Goal: Transaction & Acquisition: Purchase product/service

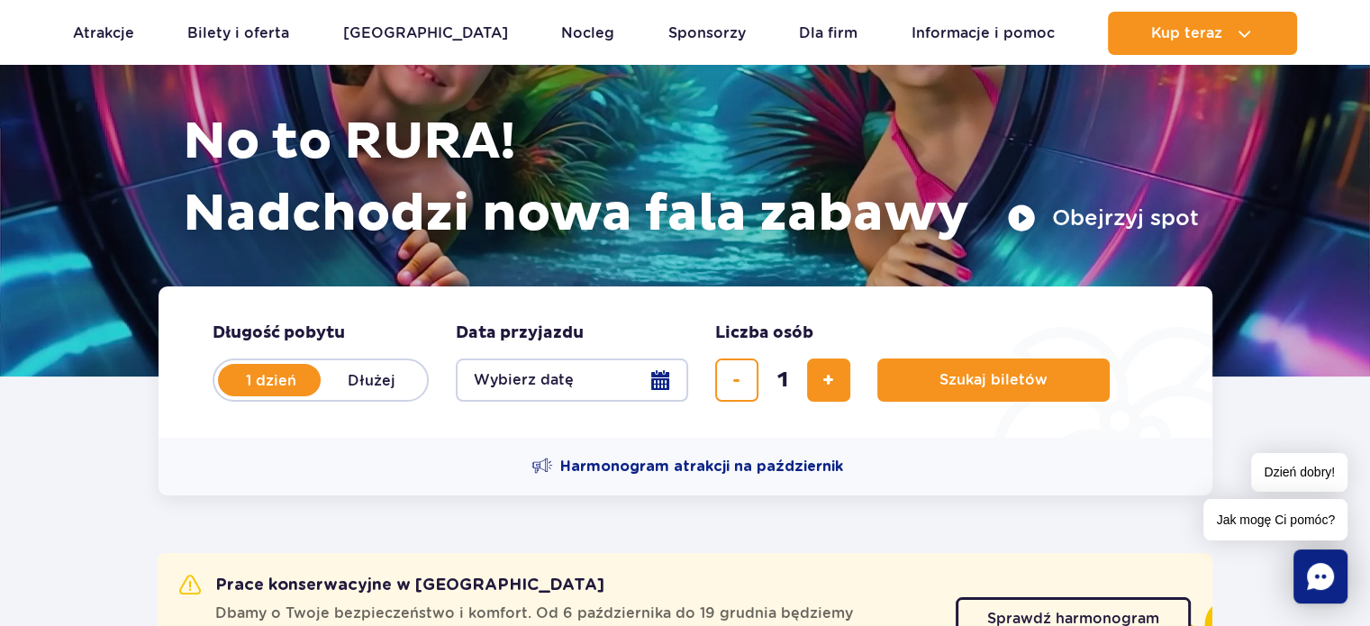
scroll to position [195, 0]
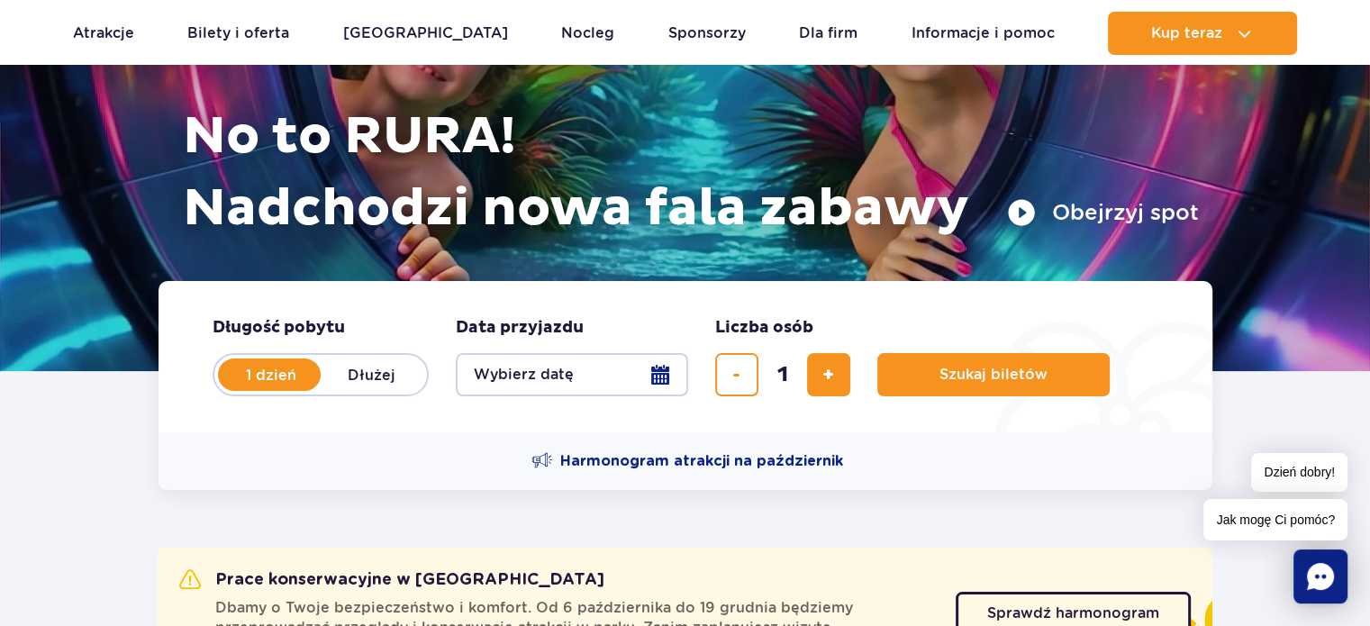
click at [659, 383] on button "Wybierz datę" at bounding box center [572, 374] width 232 height 43
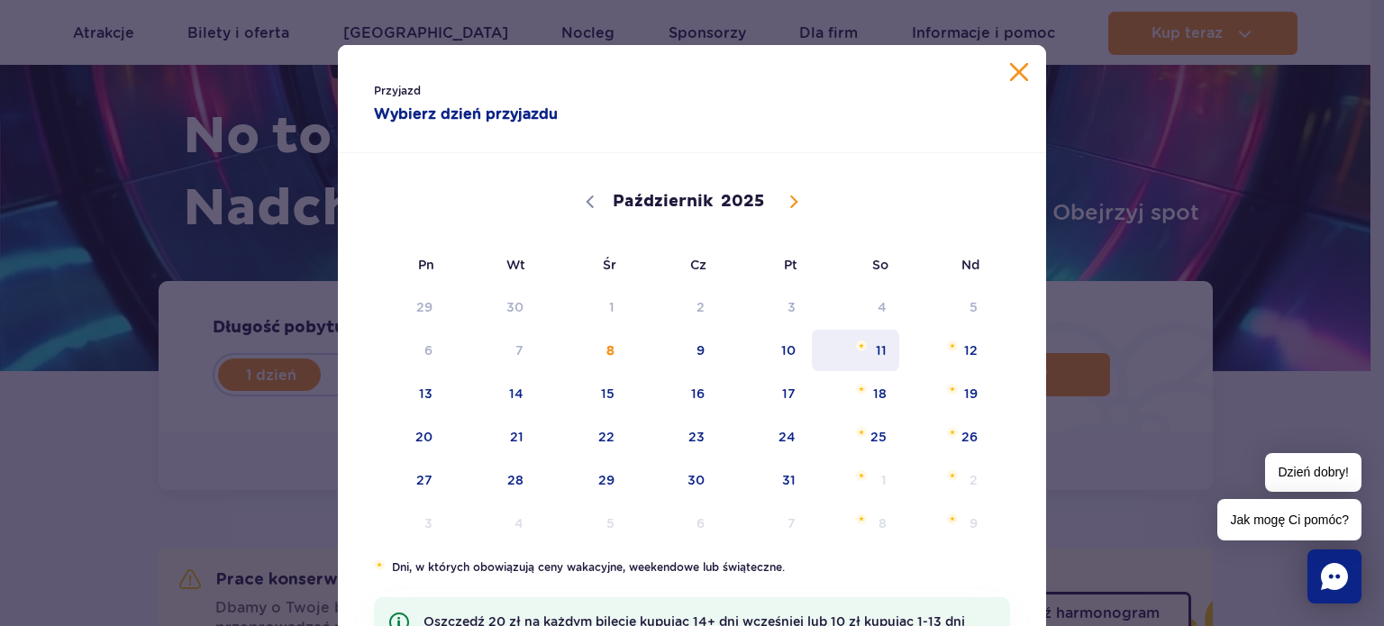
click at [876, 353] on span "11" at bounding box center [855, 350] width 91 height 41
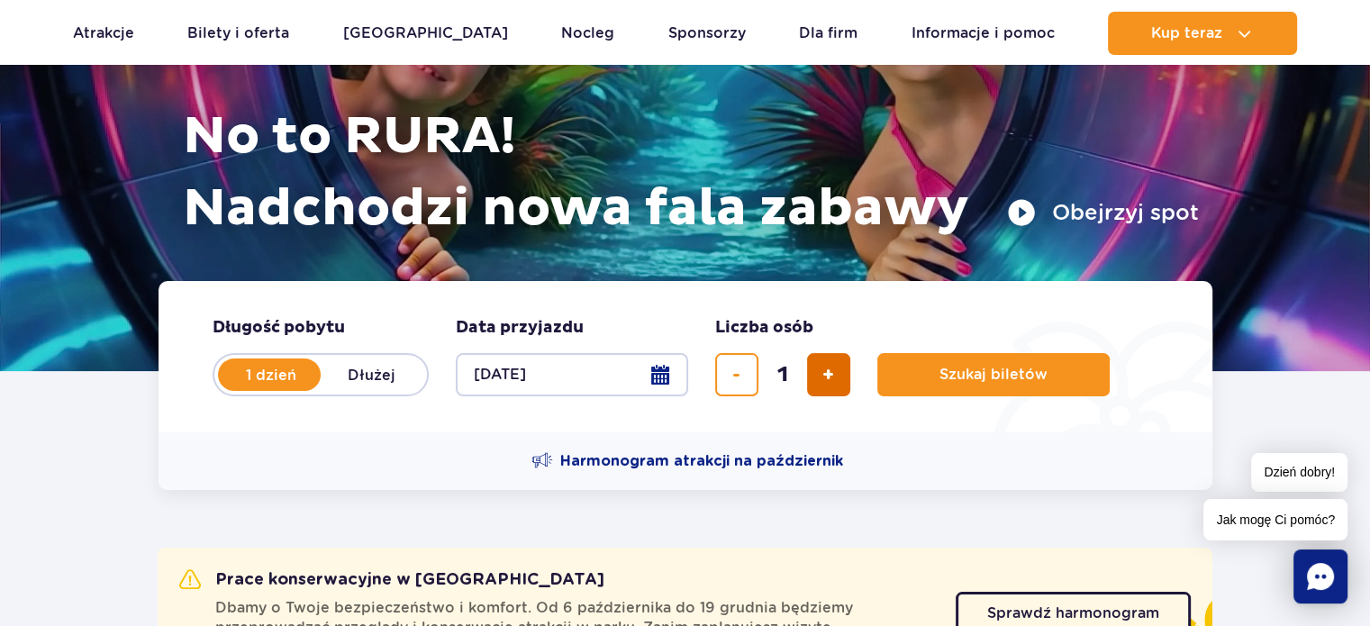
click at [824, 375] on span "dodaj bilet" at bounding box center [828, 375] width 12 height 0
type input "4"
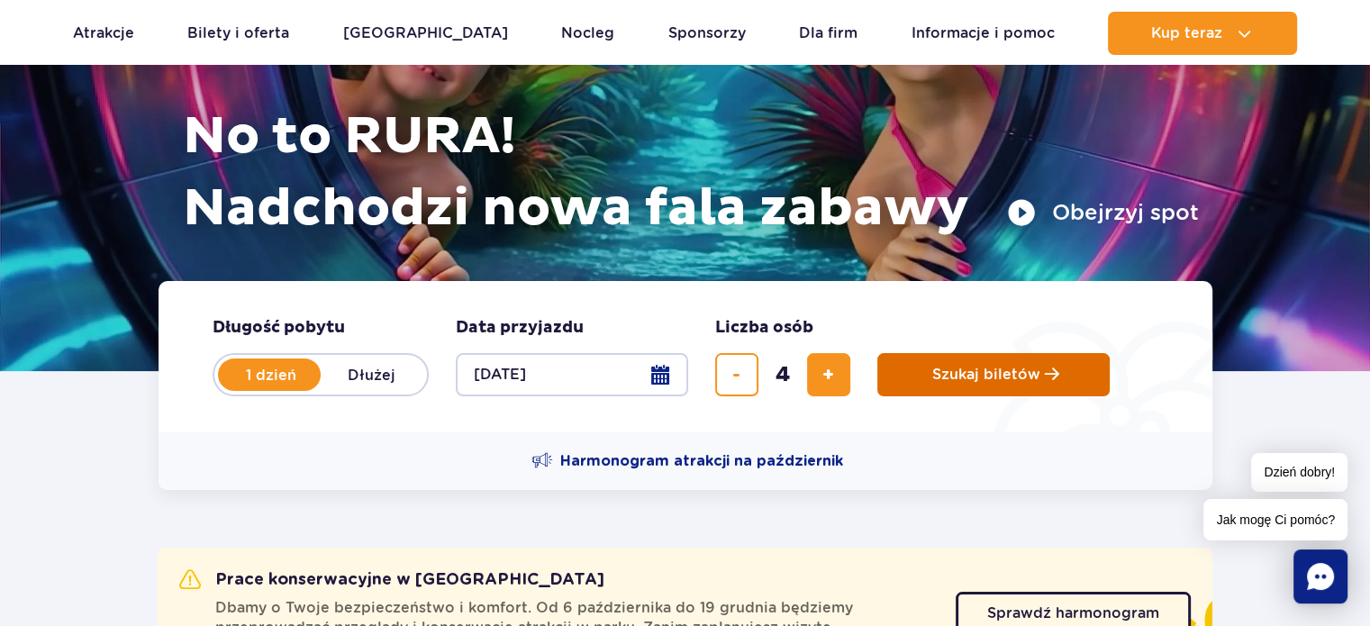
click at [991, 389] on button "Szukaj biletów" at bounding box center [993, 374] width 232 height 43
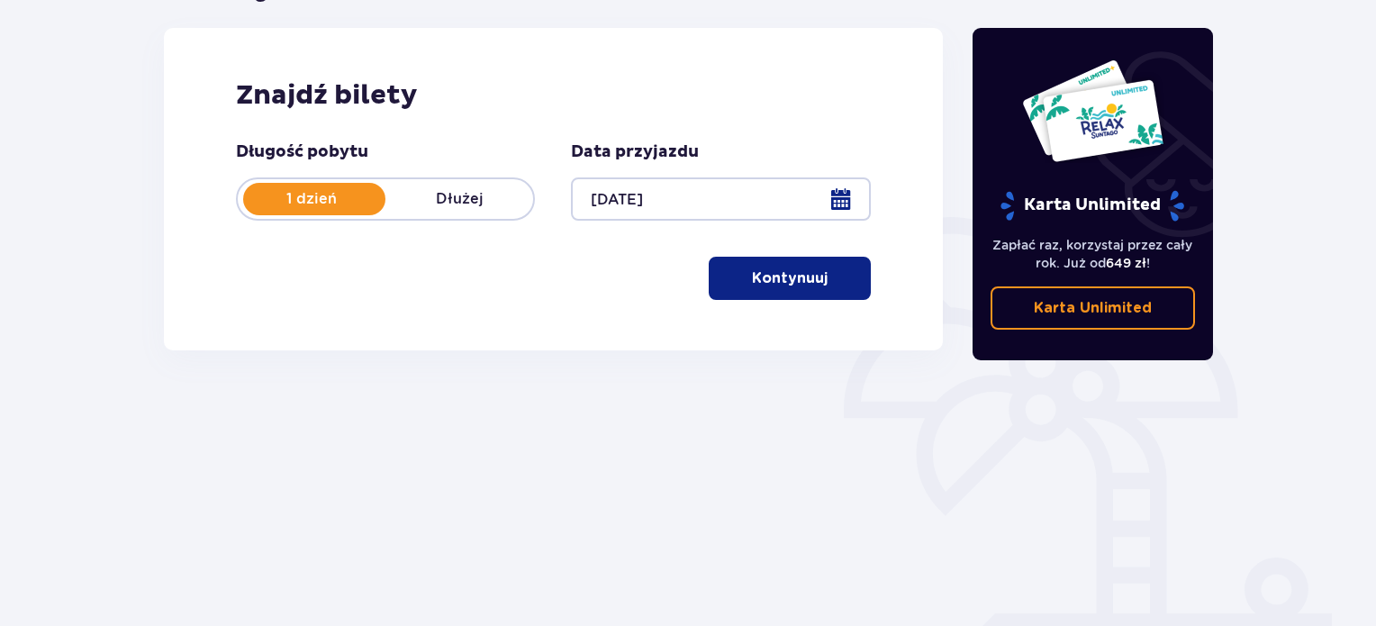
scroll to position [231, 0]
click at [785, 280] on p "Kontynuuj" at bounding box center [790, 278] width 76 height 20
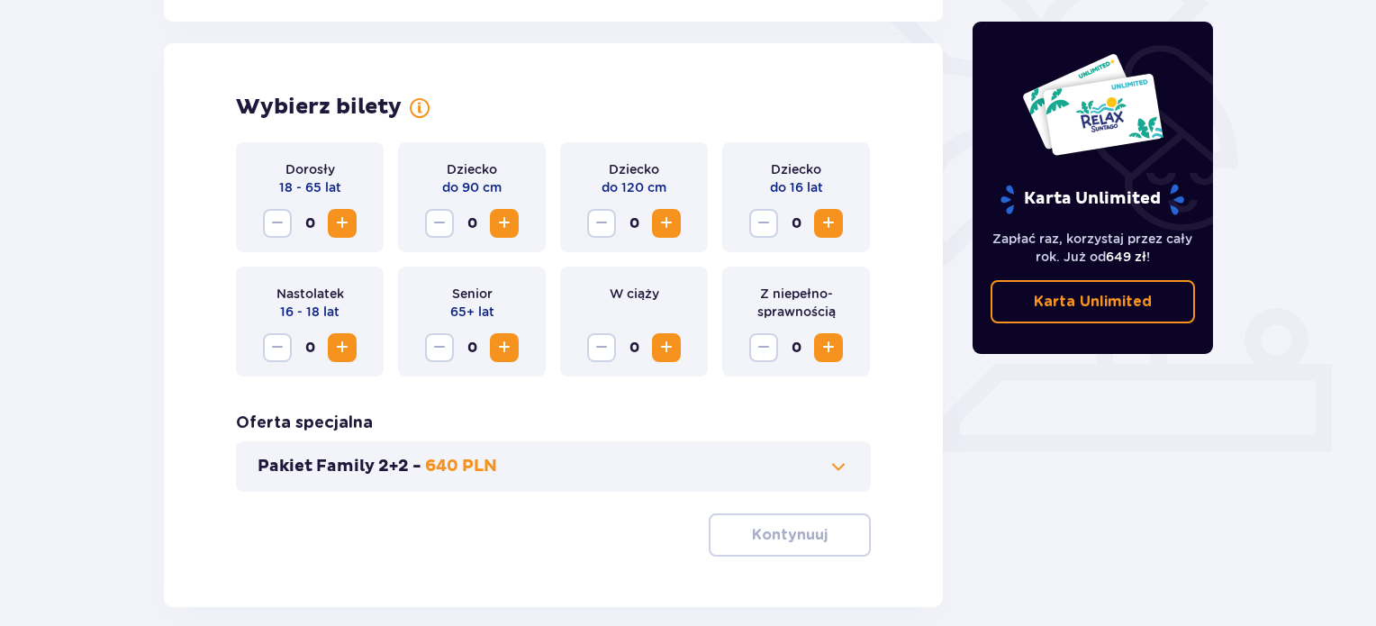
scroll to position [501, 0]
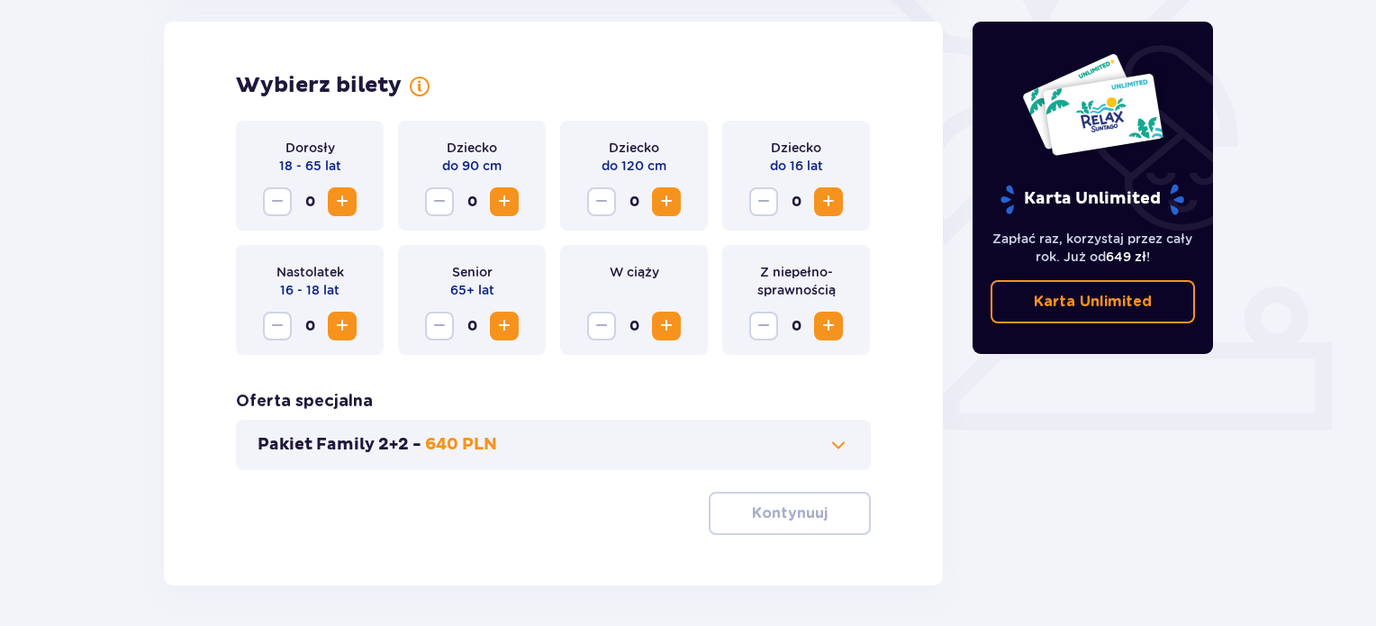
click at [336, 200] on span "Zwiększ" at bounding box center [342, 202] width 22 height 22
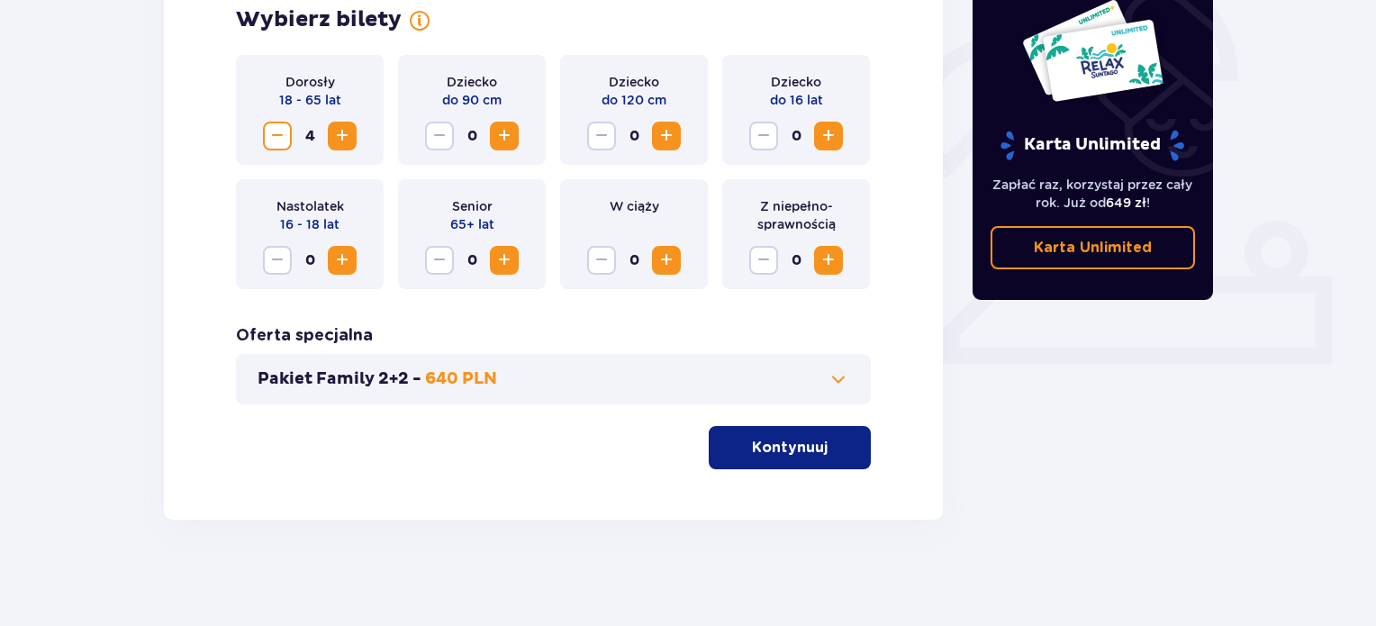
scroll to position [567, 0]
click at [807, 462] on button "Kontynuuj" at bounding box center [790, 446] width 162 height 43
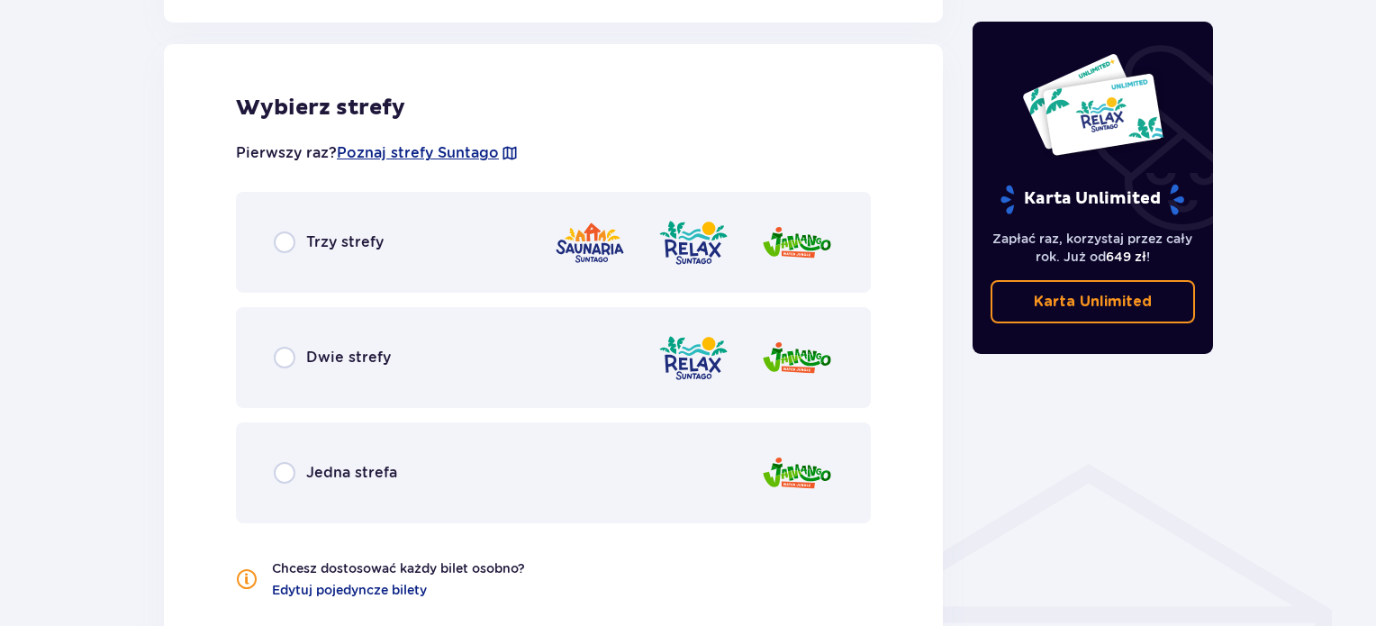
scroll to position [1000, 0]
click at [288, 360] on input "radio" at bounding box center [285, 357] width 22 height 22
radio input "true"
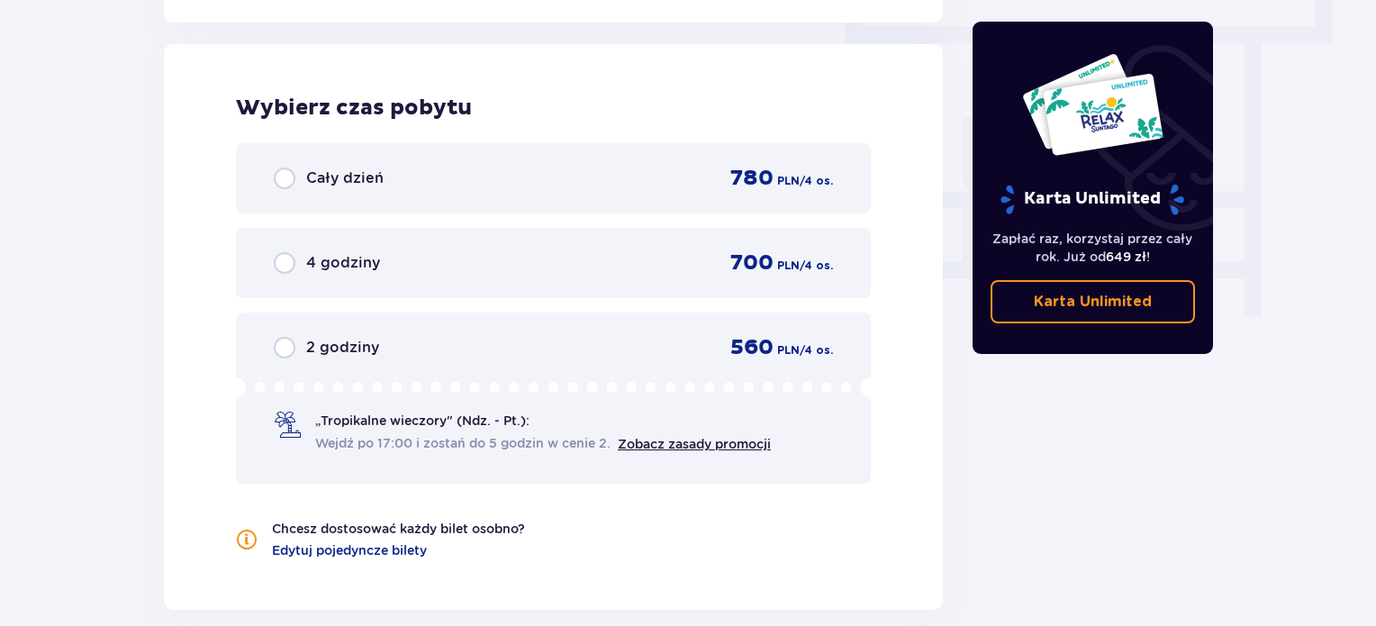
scroll to position [1627, 0]
click at [285, 175] on input "radio" at bounding box center [285, 178] width 22 height 22
radio input "true"
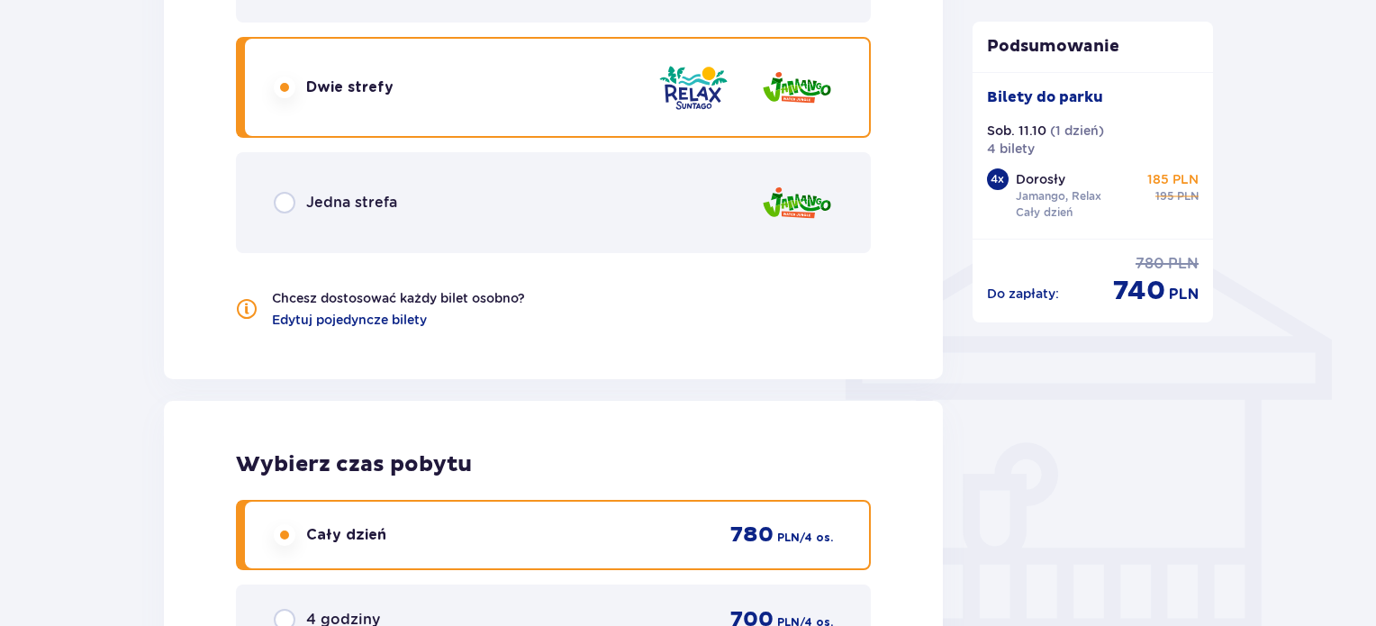
scroll to position [1284, 0]
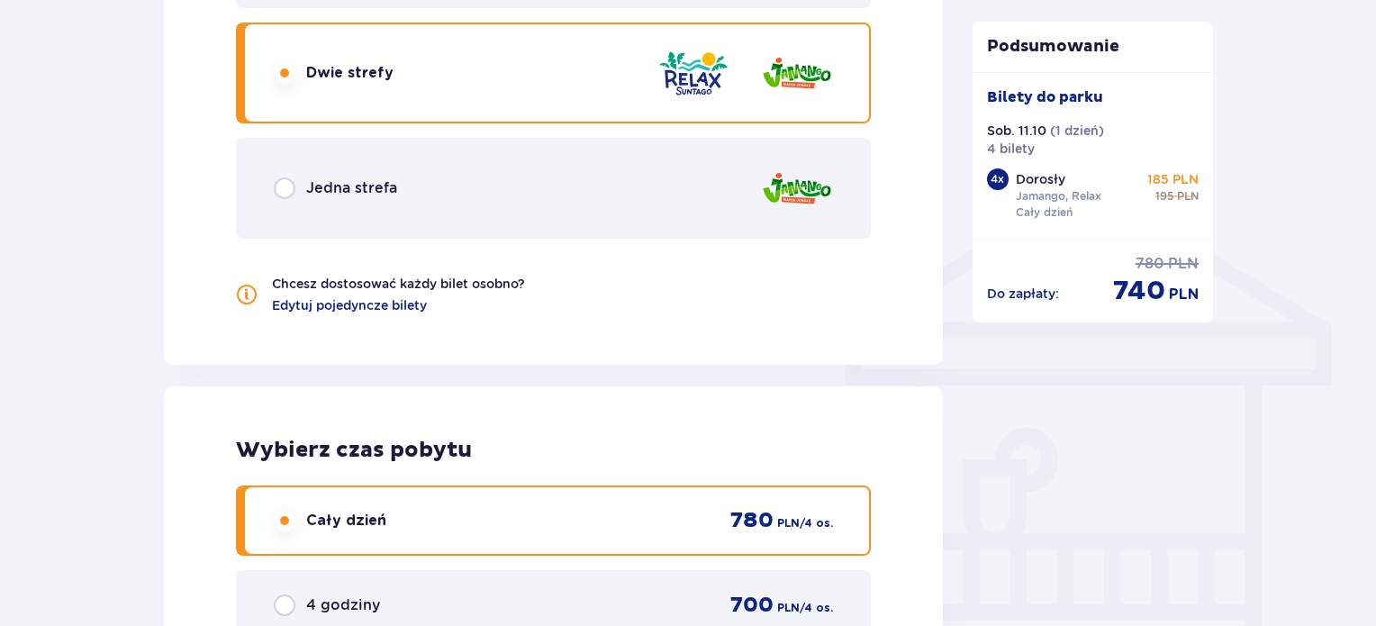
click at [998, 388] on div "Podsumowanie Dodano bilety do zamówienia Bilety do parku Sob. 11.10 ( 1 dzień )…" at bounding box center [1093, 12] width 270 height 2211
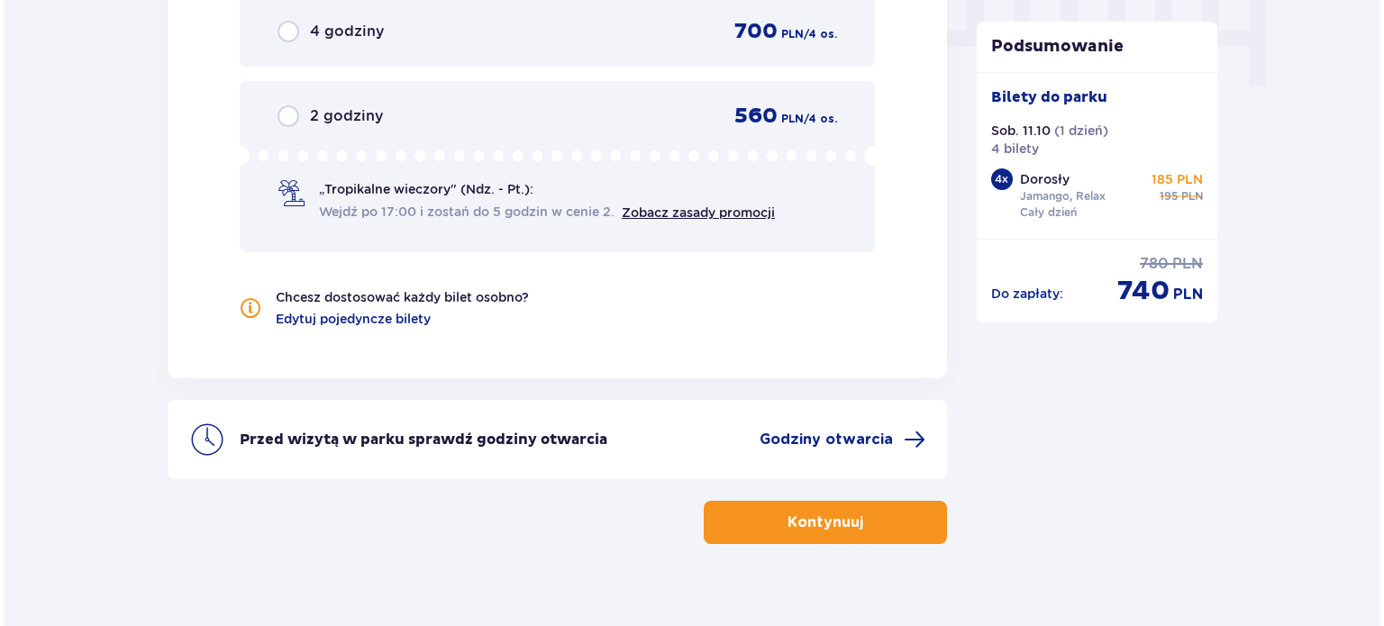
scroll to position [1860, 0]
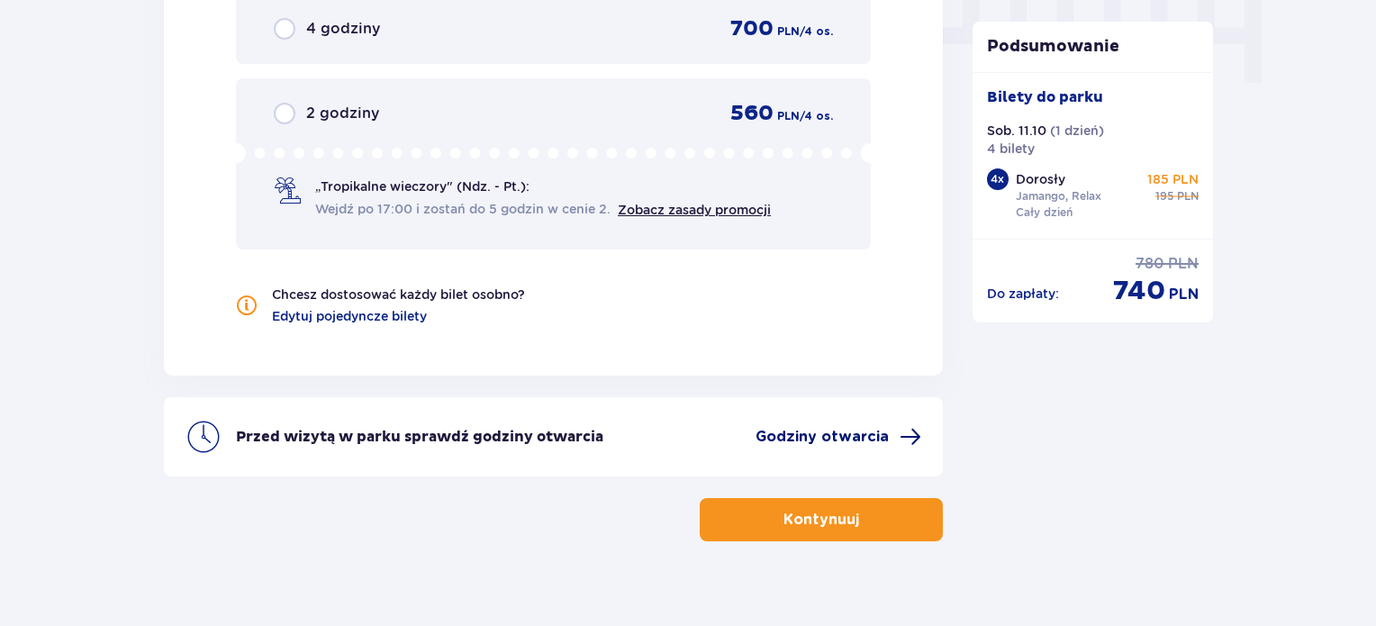
click at [901, 442] on span at bounding box center [911, 437] width 22 height 22
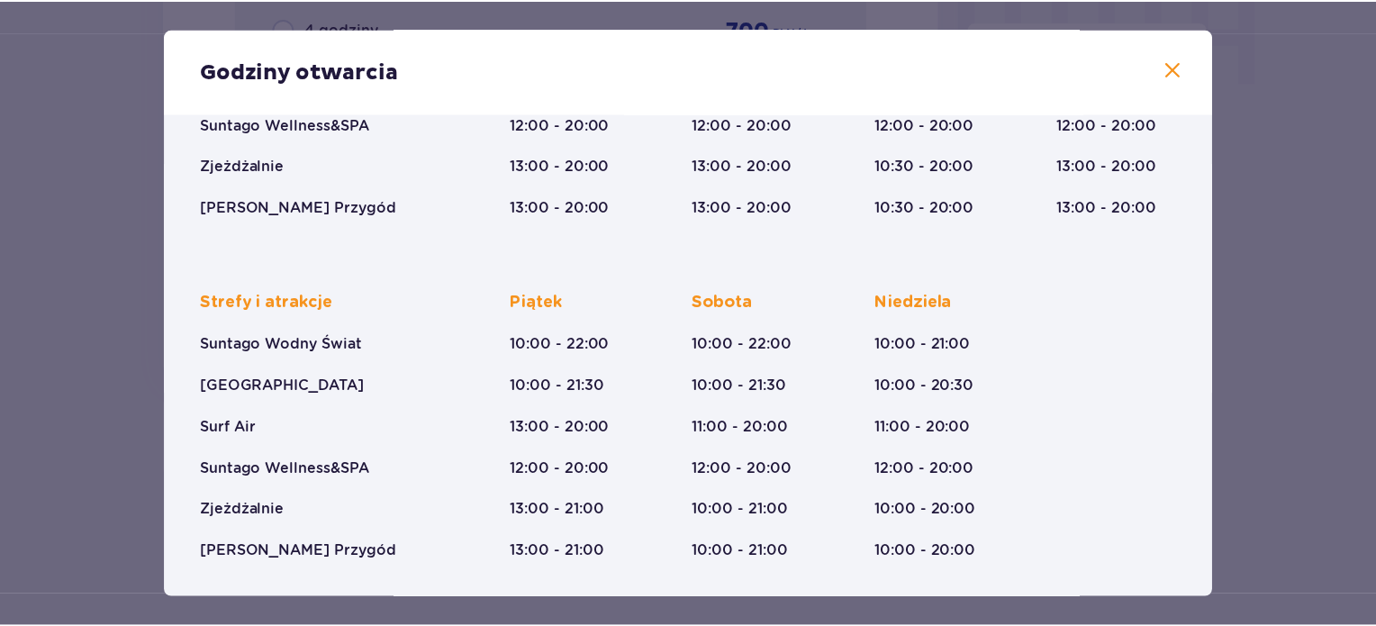
scroll to position [326, 0]
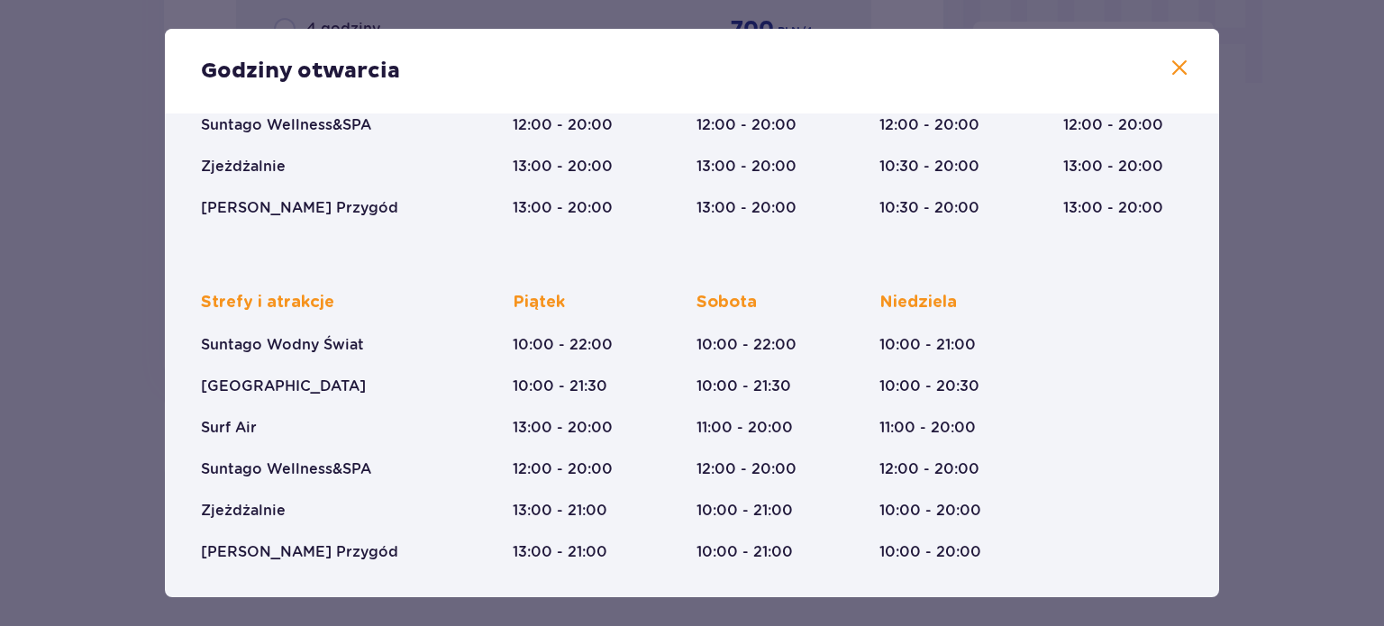
click at [1174, 68] on span at bounding box center [1179, 69] width 22 height 22
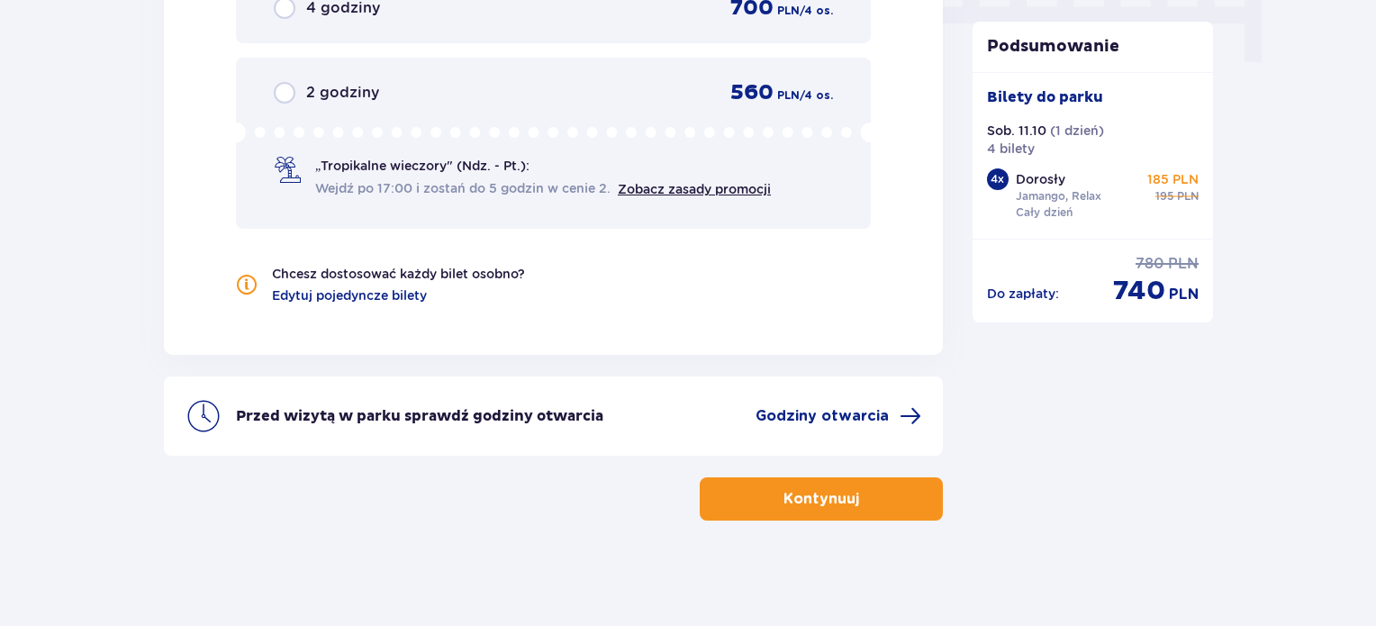
scroll to position [1881, 0]
click at [809, 486] on button "Kontynuuj" at bounding box center [821, 498] width 243 height 43
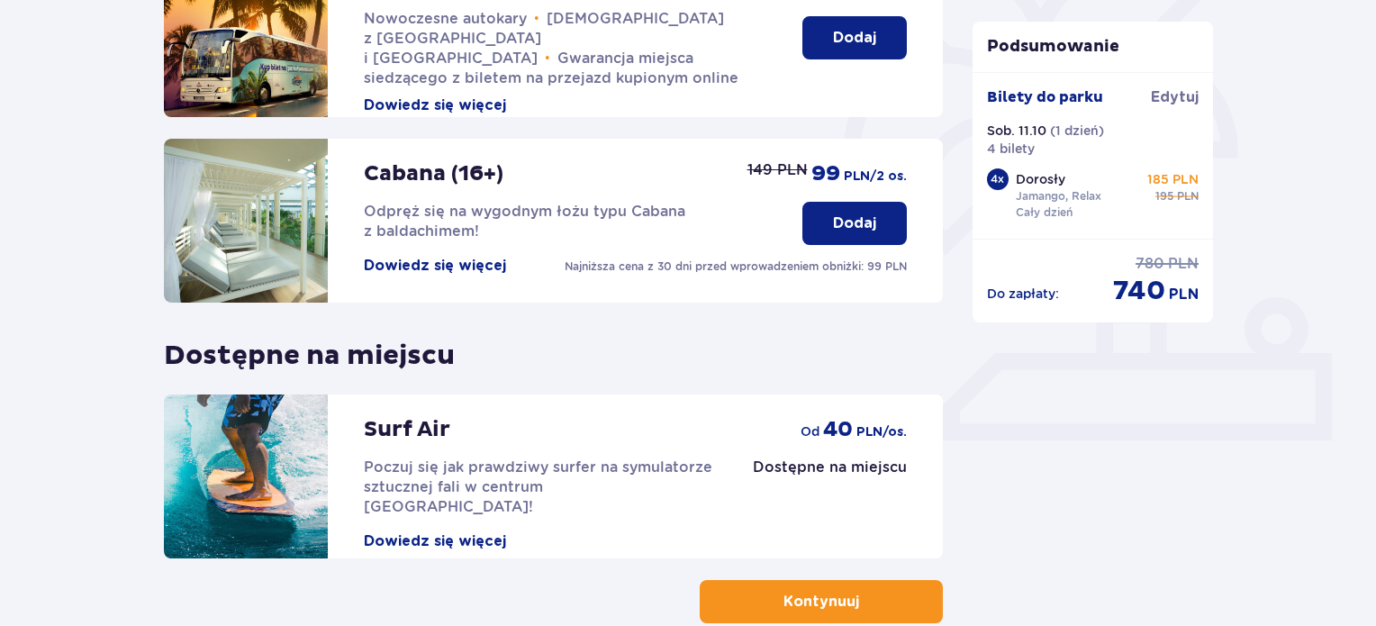
scroll to position [595, 0]
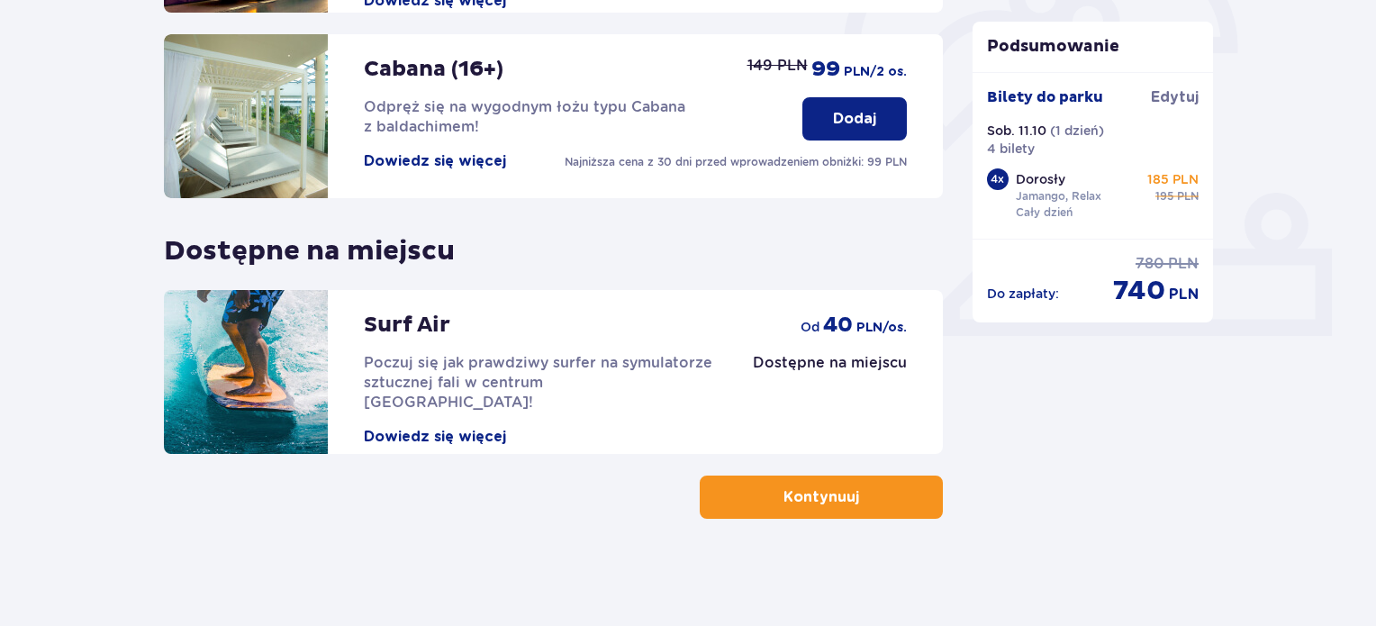
click at [883, 493] on button "Kontynuuj" at bounding box center [821, 497] width 243 height 43
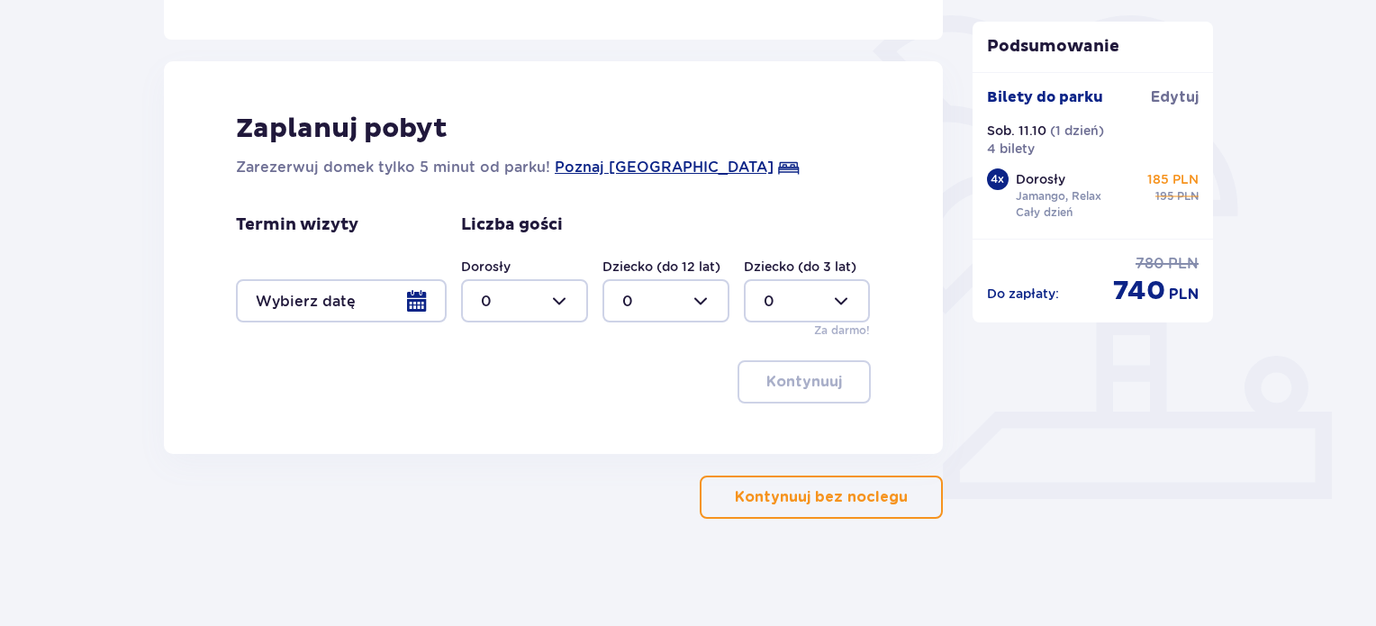
scroll to position [431, 0]
click at [791, 489] on p "Kontynuuj bez noclegu" at bounding box center [821, 498] width 173 height 20
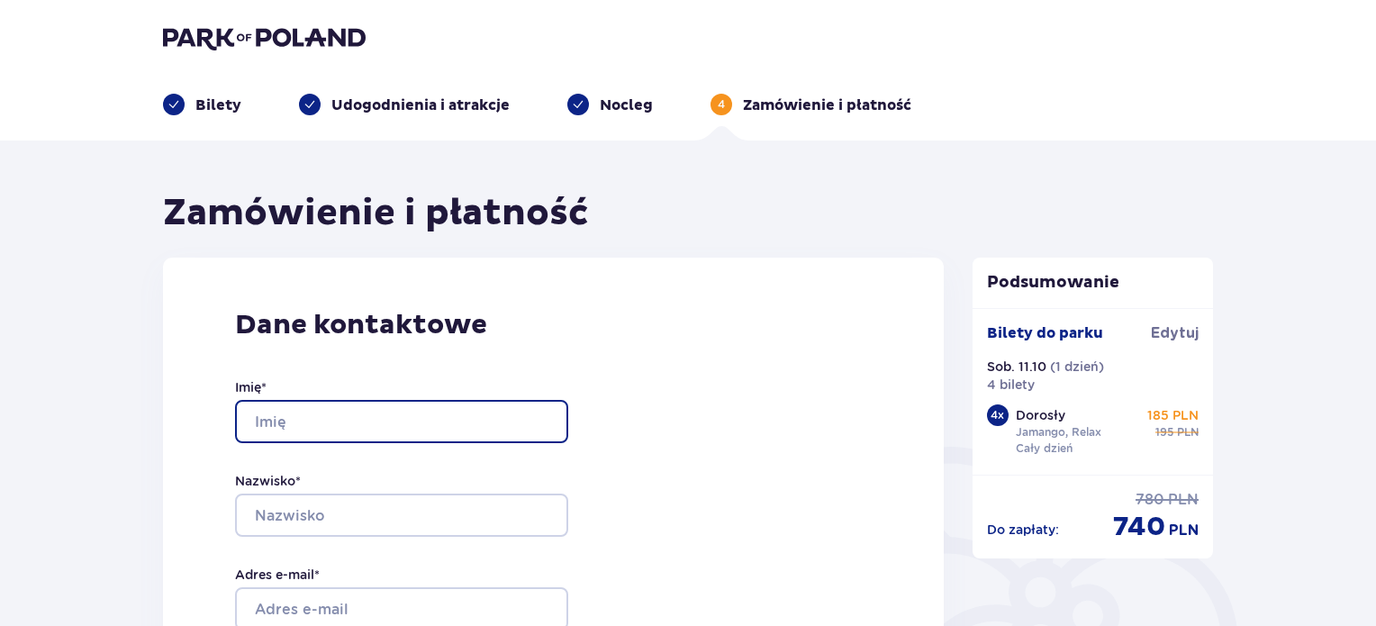
click at [382, 410] on input "Imię *" at bounding box center [401, 421] width 333 height 43
type input "Karolina"
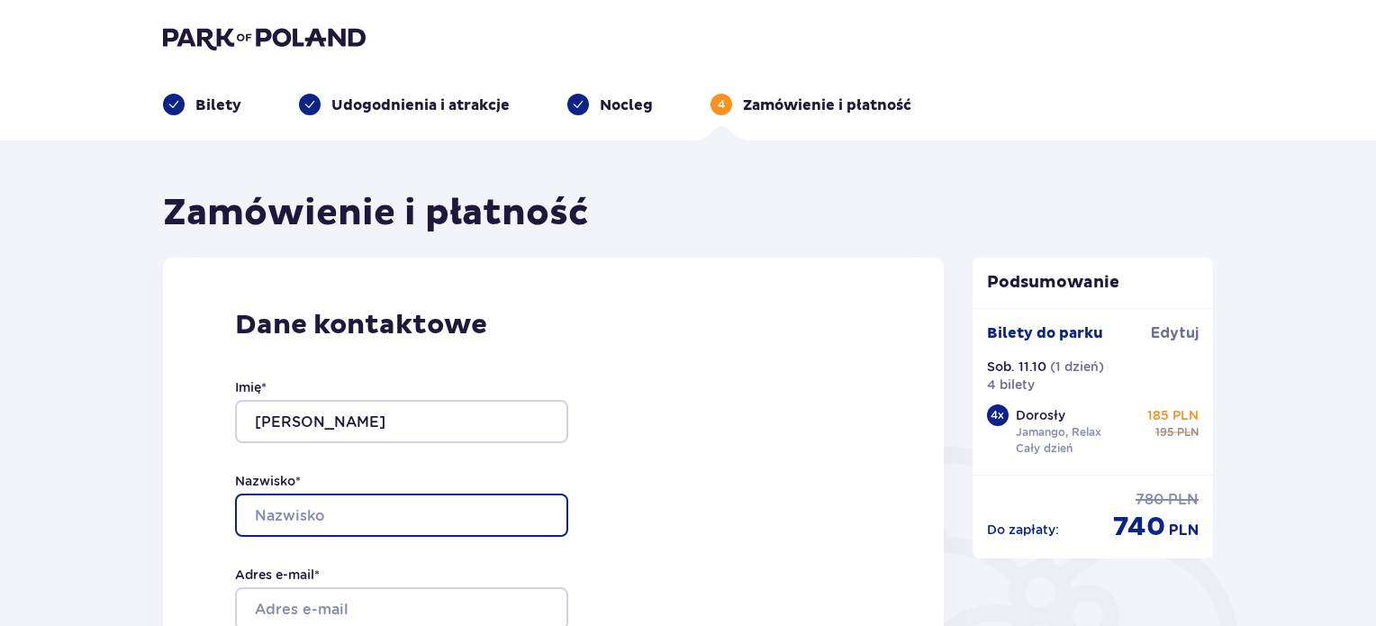
type input "Zganiacz"
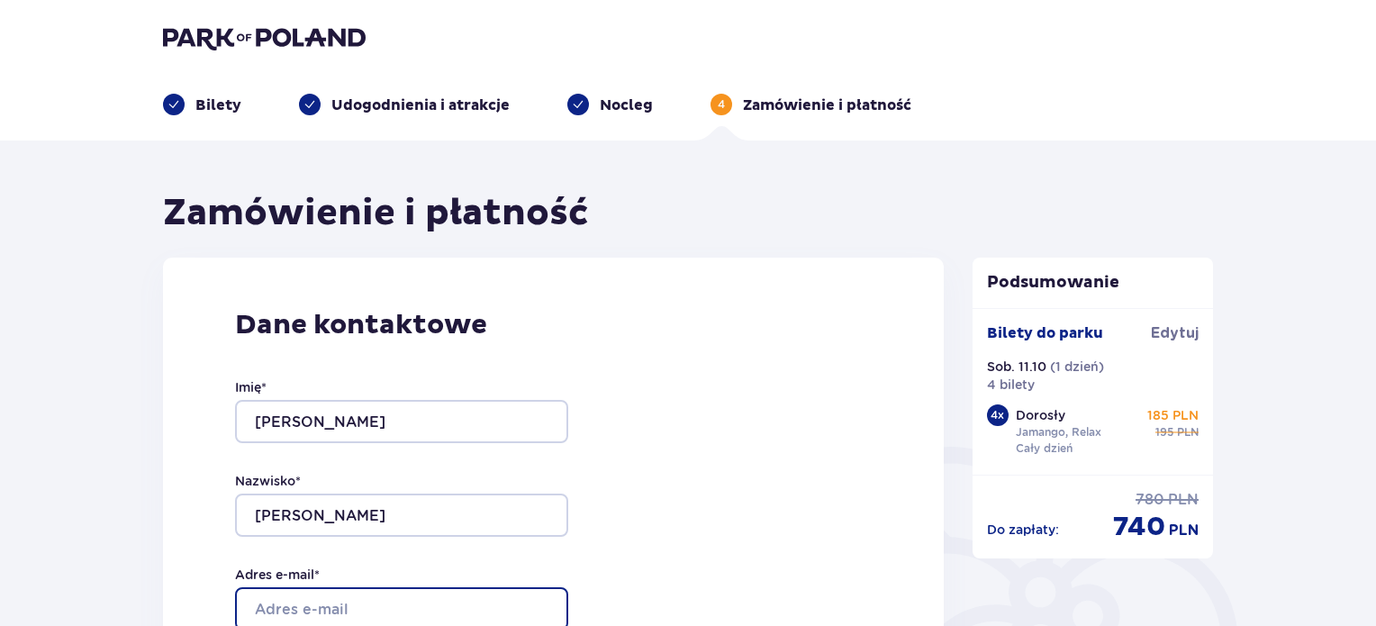
type input "karolinazganiacz03@gmail.com"
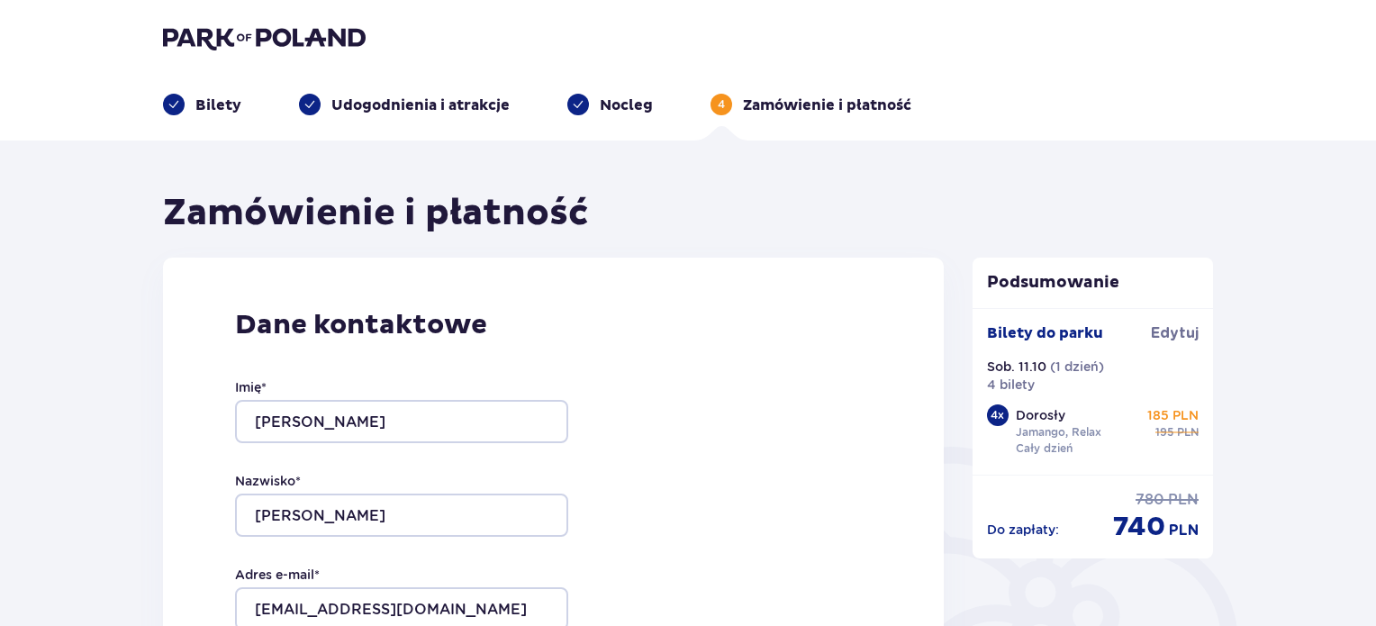
type input "karolinazganiacz03@gmail.com"
type input "514816803"
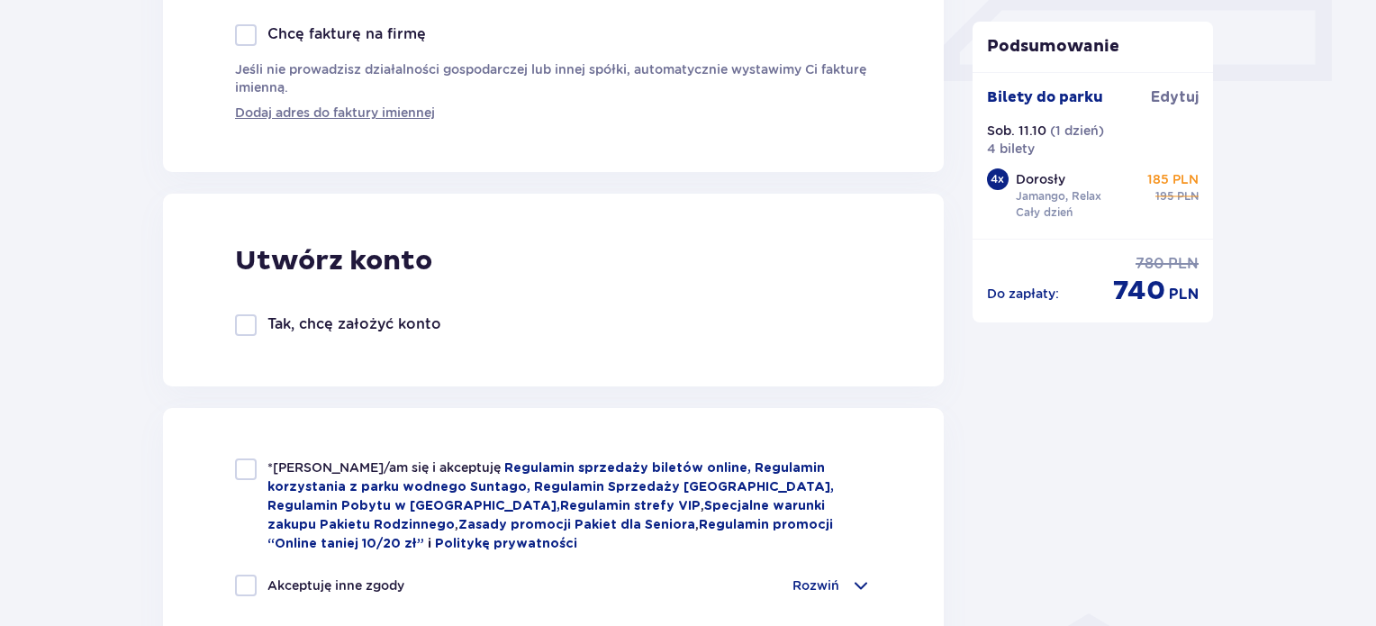
scroll to position [850, 0]
click at [241, 321] on div at bounding box center [246, 324] width 22 height 22
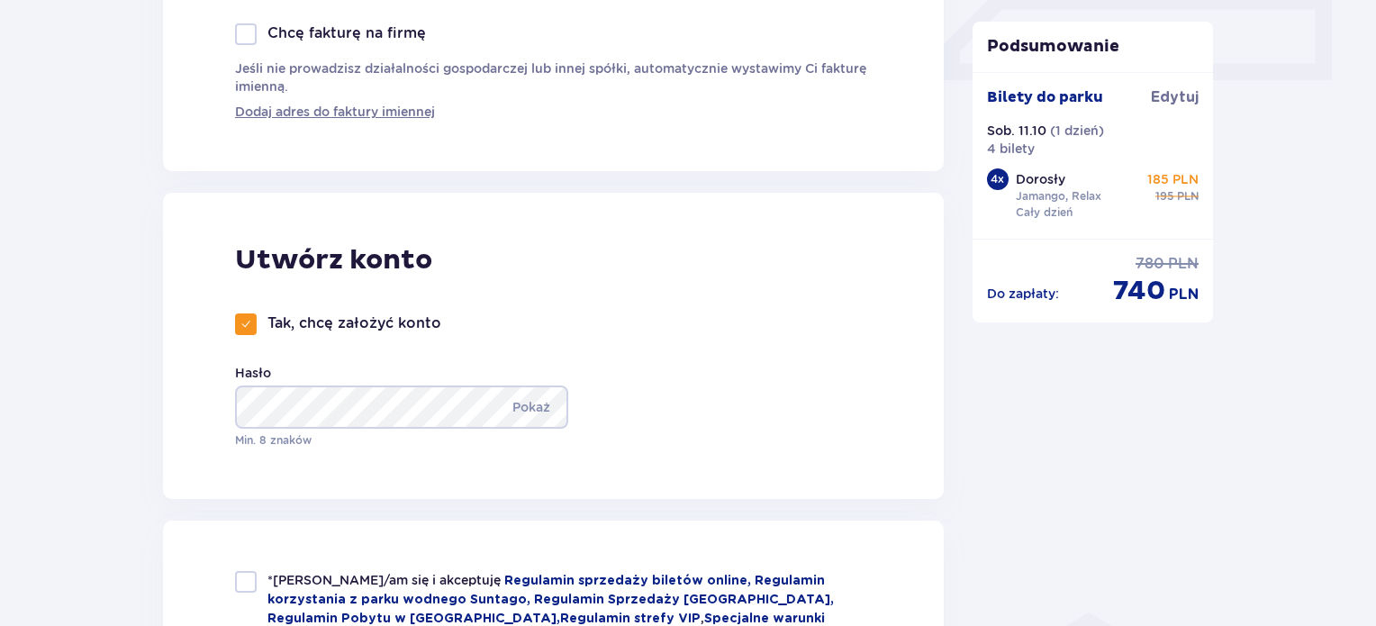
click at [244, 319] on span at bounding box center [246, 324] width 11 height 11
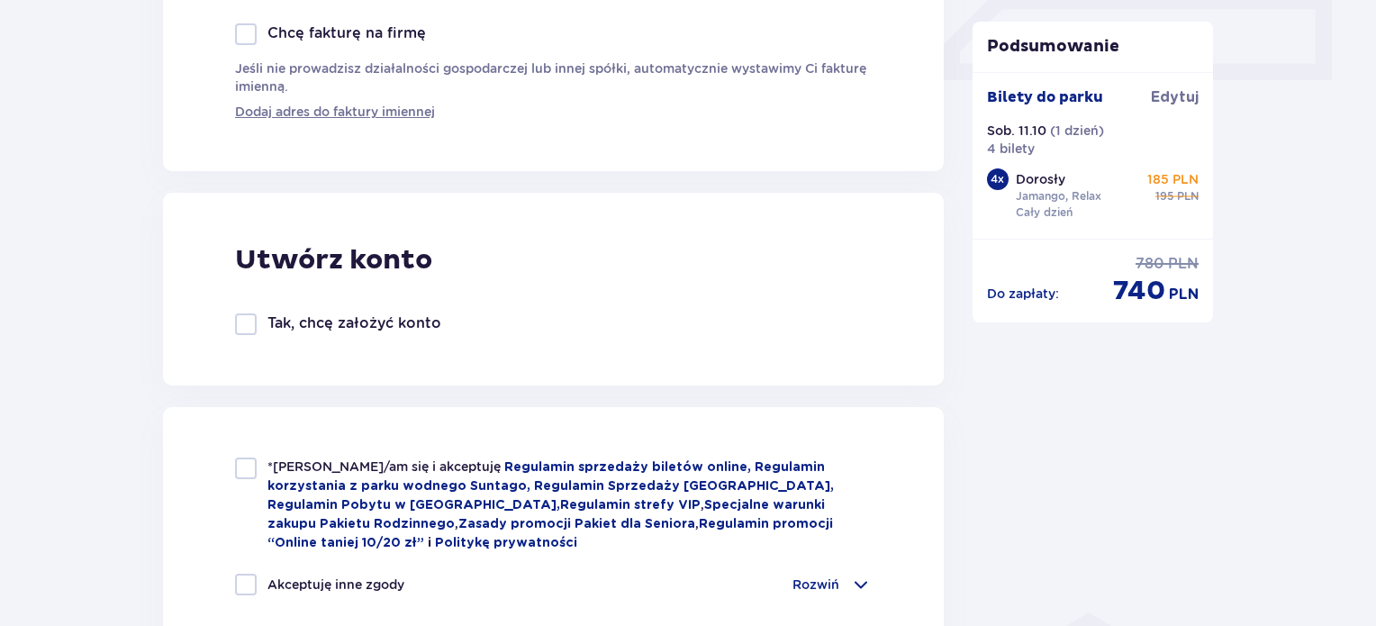
scroll to position [1117, 0]
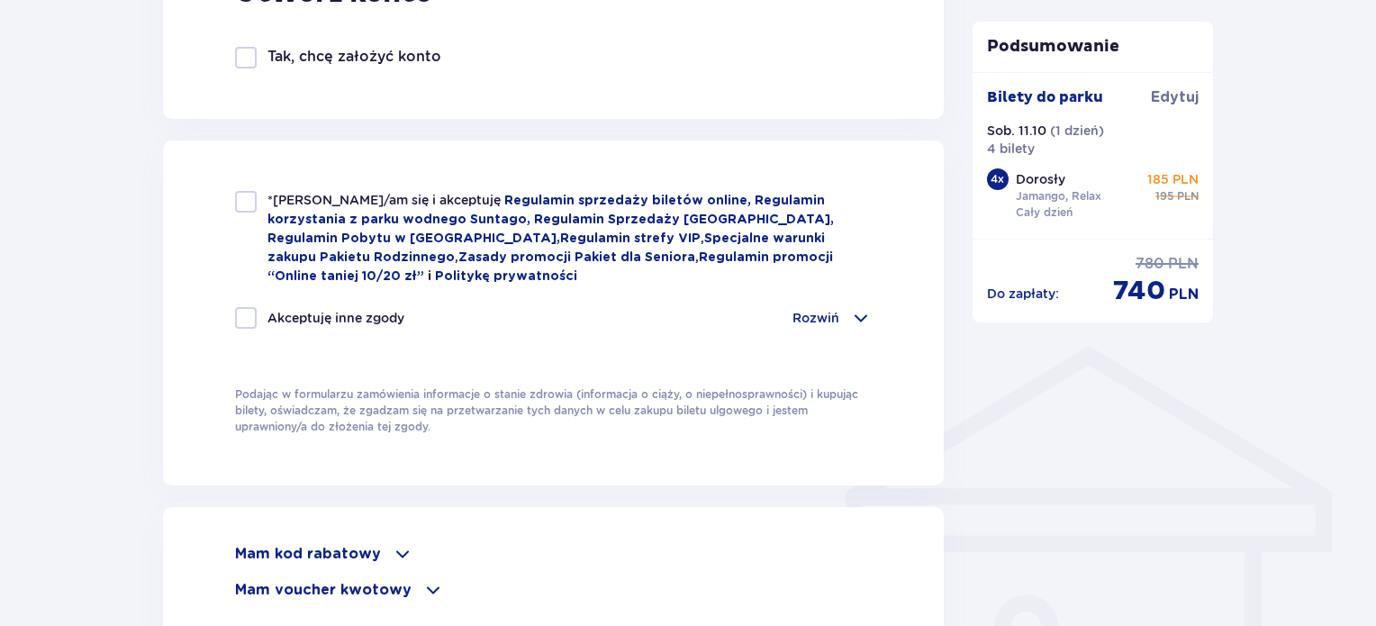
click at [248, 53] on div at bounding box center [246, 58] width 22 height 22
checkbox input "true"
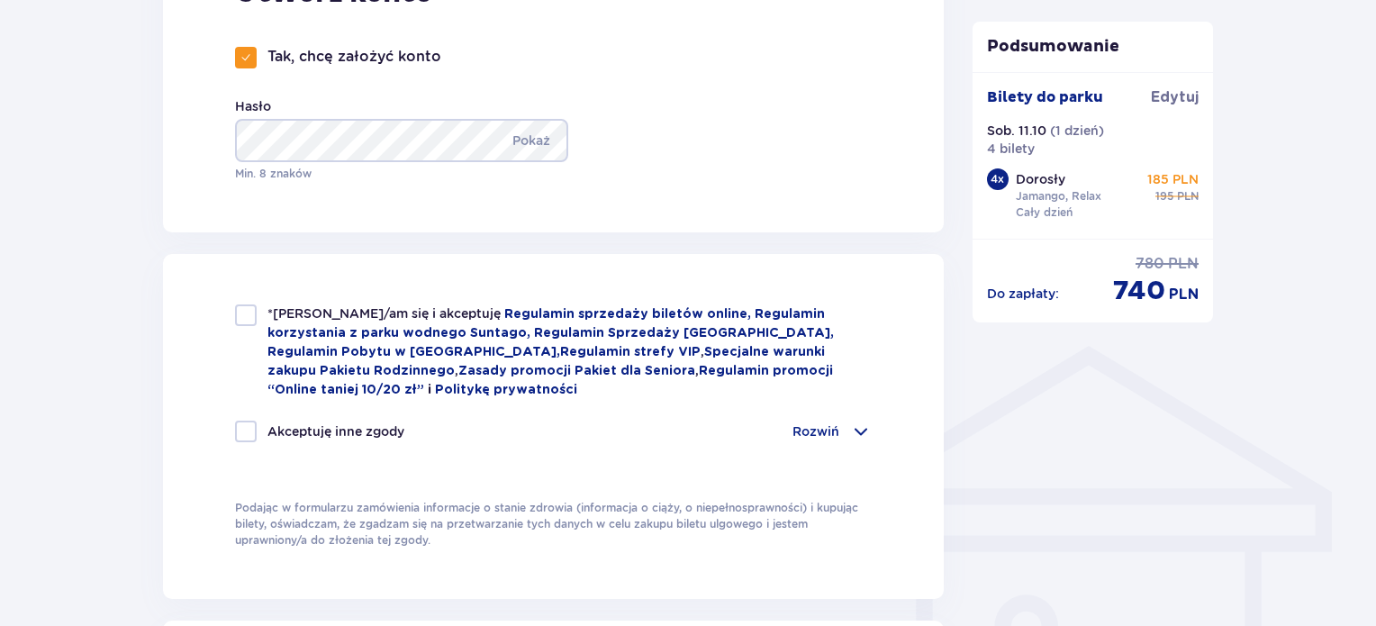
click at [241, 309] on div at bounding box center [246, 315] width 22 height 22
checkbox input "true"
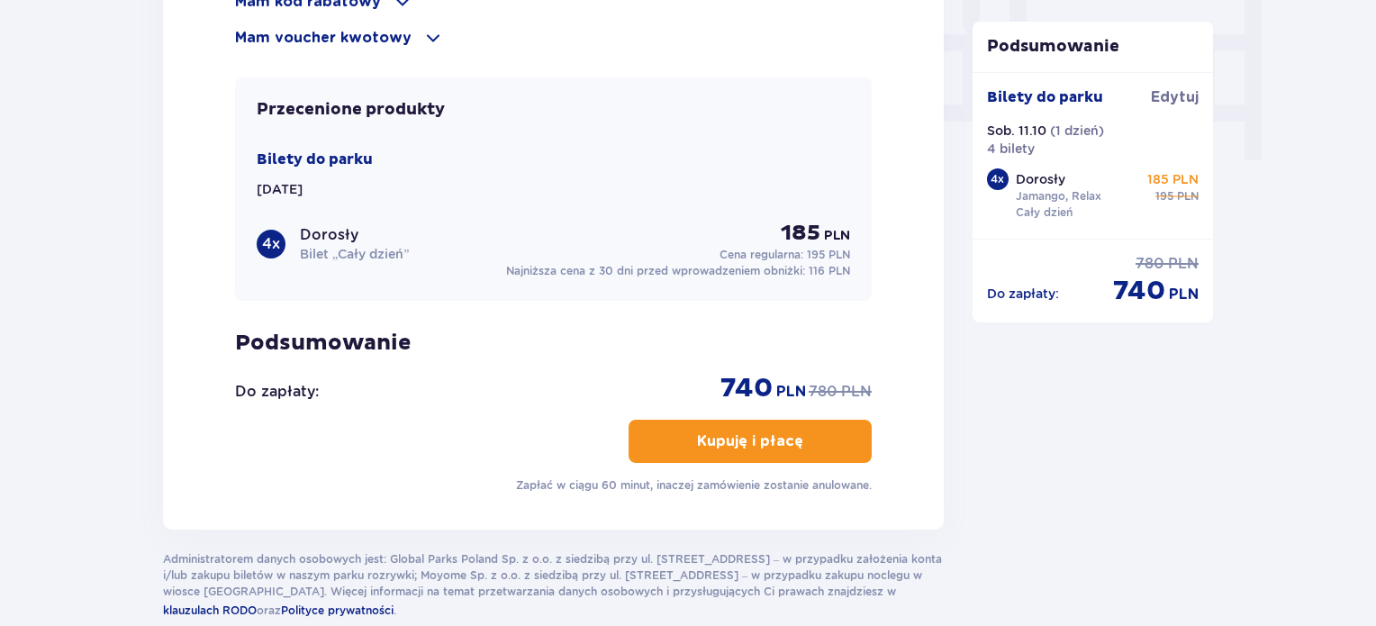
scroll to position [1794, 0]
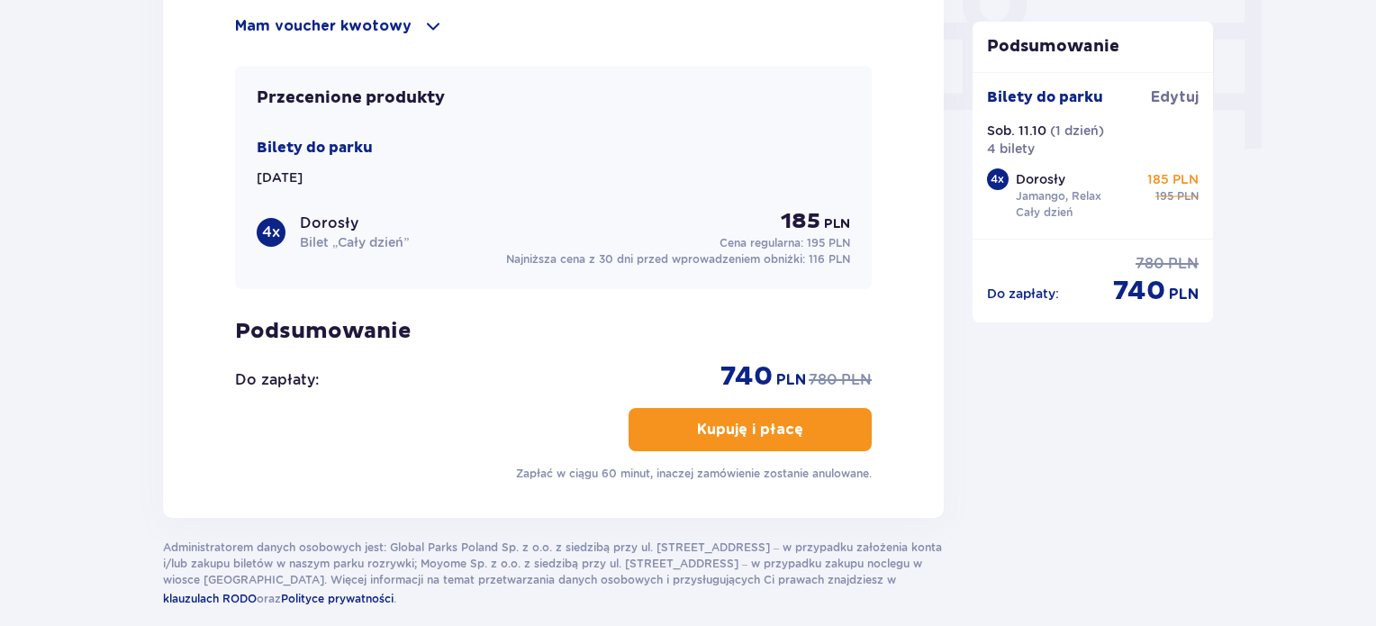
click at [757, 430] on p "Kupuję i płacę" at bounding box center [750, 430] width 106 height 20
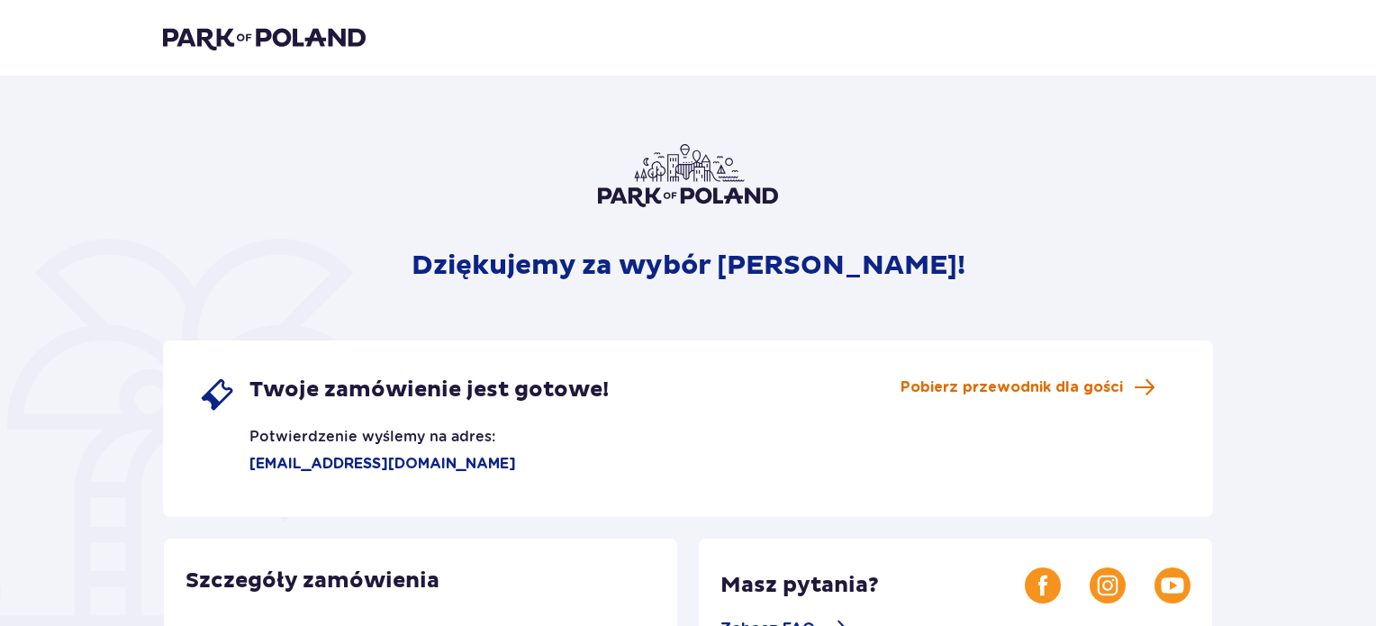
click at [1003, 386] on span "Pobierz przewodnik dla gości" at bounding box center [1012, 387] width 222 height 20
